Goal: Navigation & Orientation: Find specific page/section

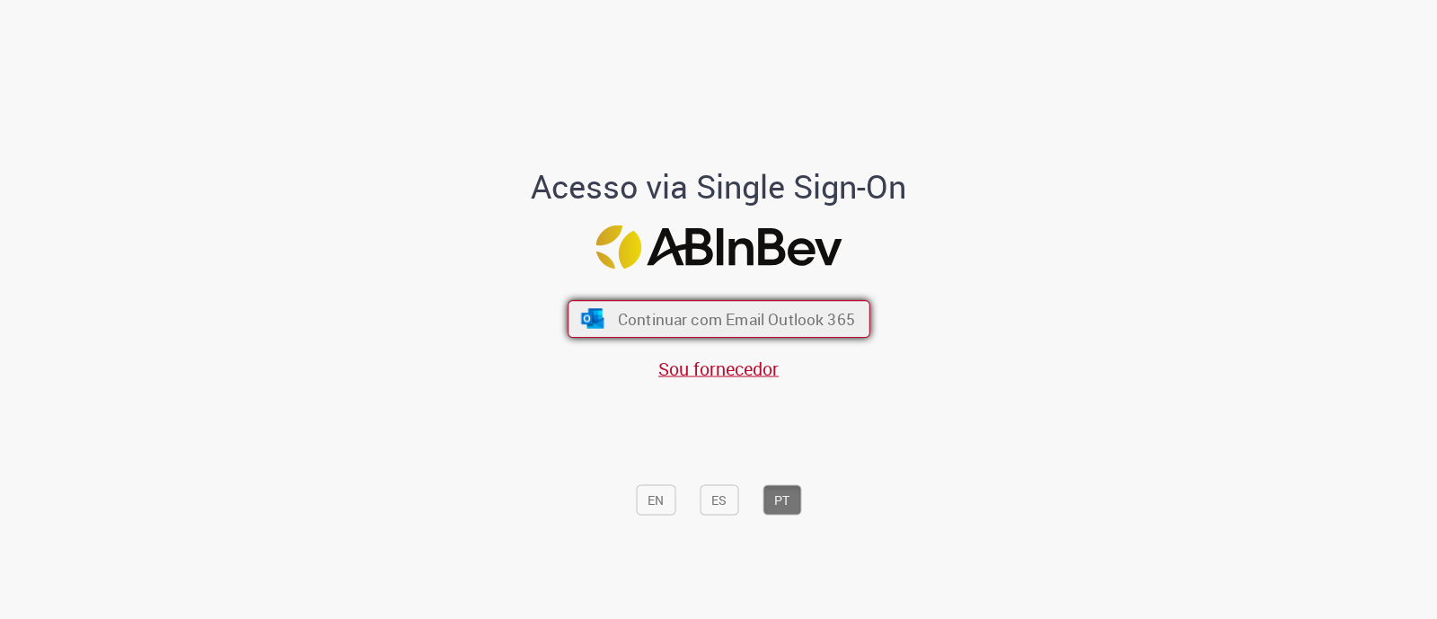
click at [597, 331] on button "Continuar com Email Outlook 365" at bounding box center [719, 319] width 303 height 38
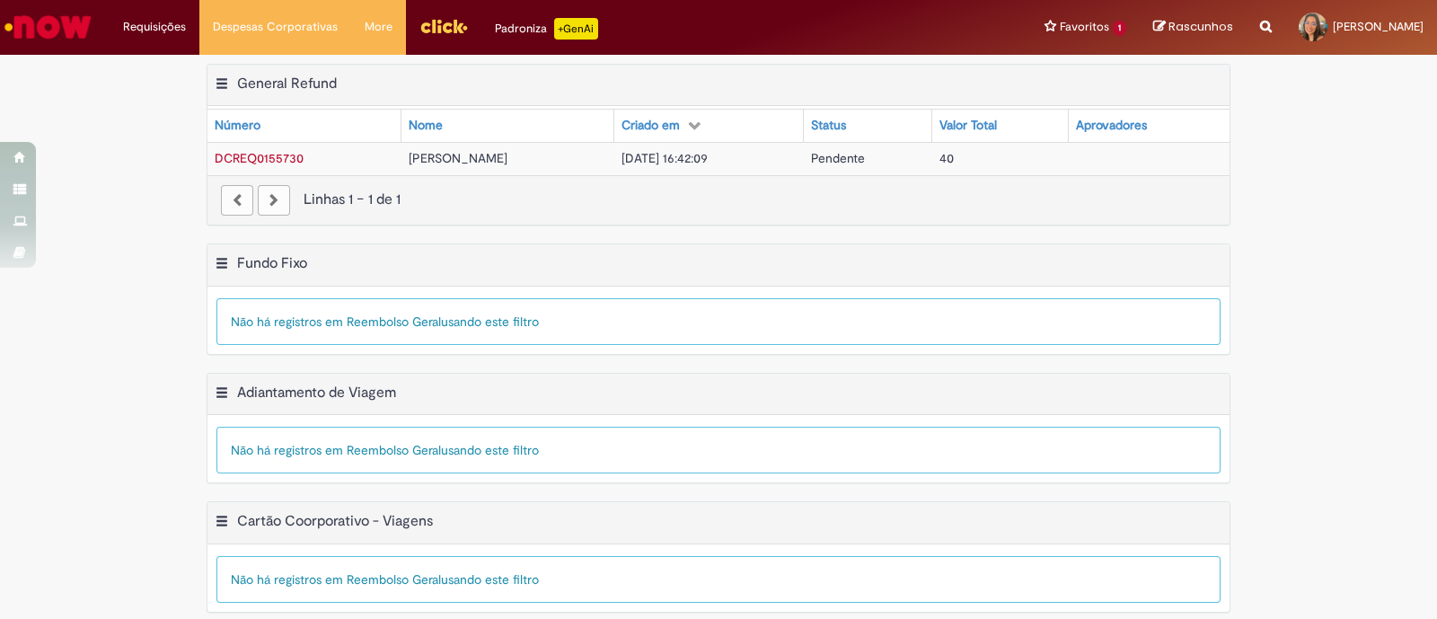
click at [78, 24] on img "Ir para a Homepage" at bounding box center [48, 27] width 93 height 36
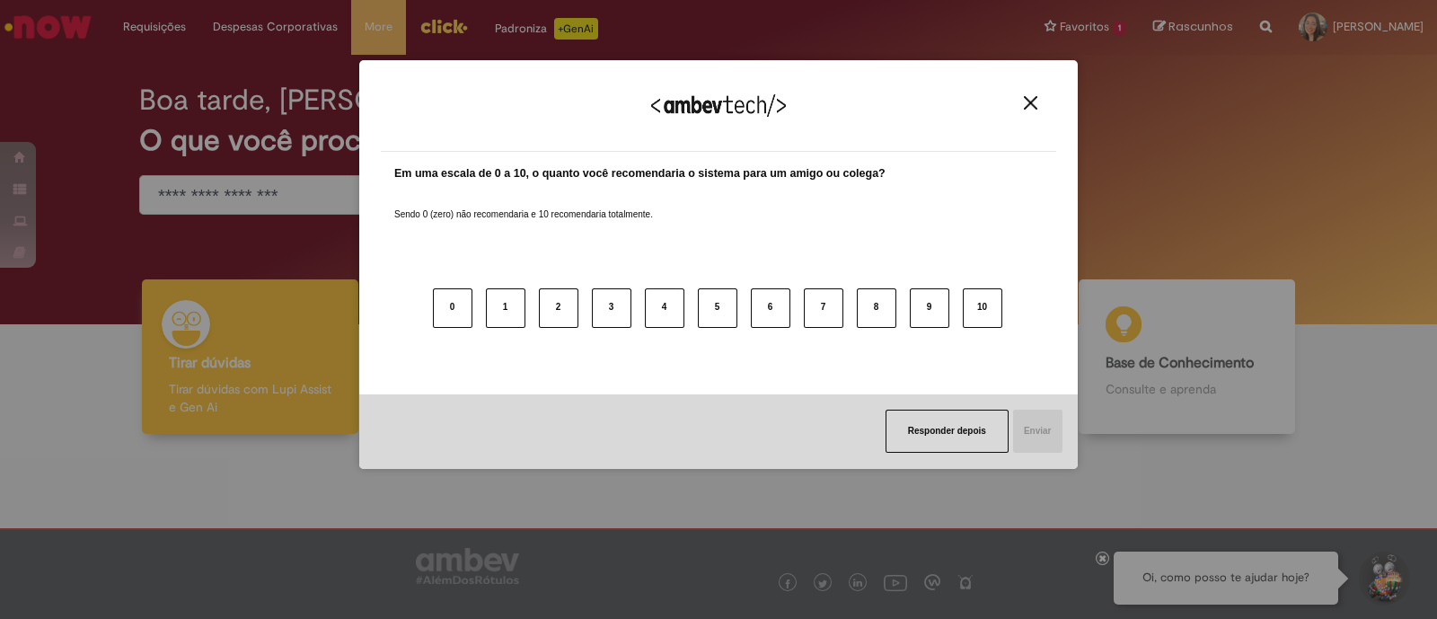
click at [1030, 100] on img "Close" at bounding box center [1030, 102] width 13 height 13
